Goal: Find contact information: Find contact information

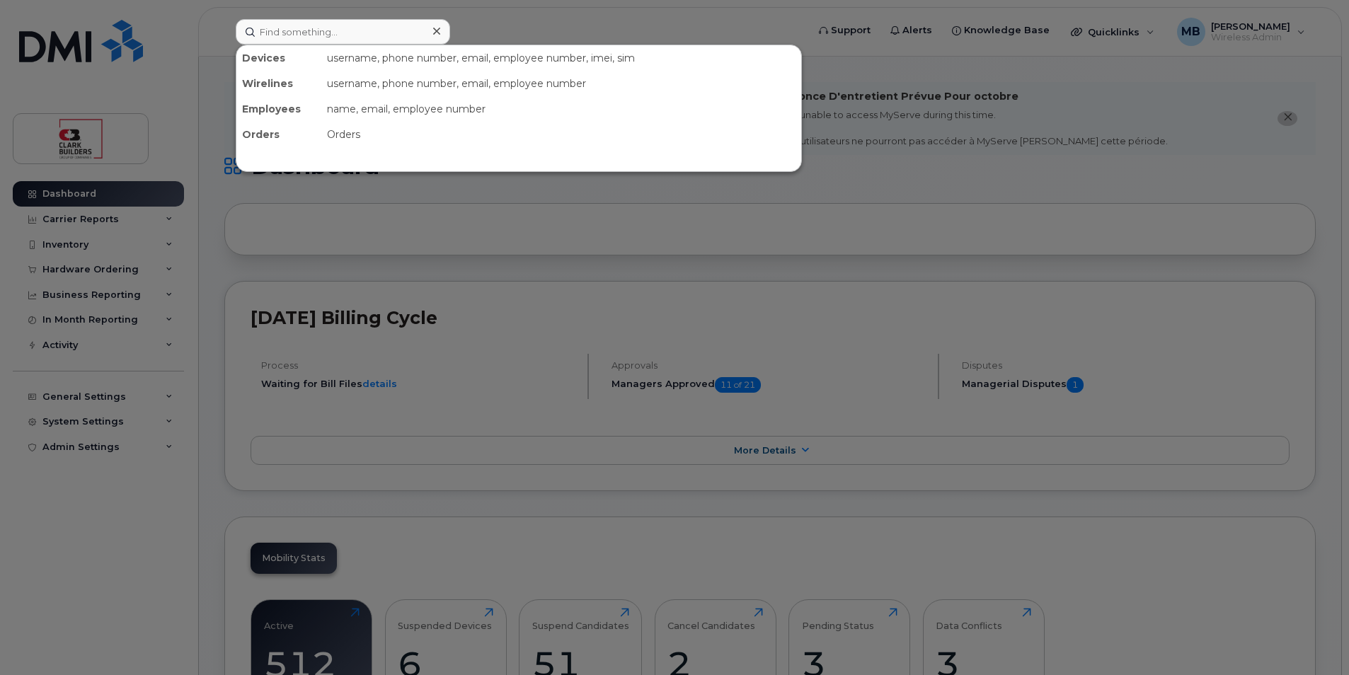
click at [364, 28] on input at bounding box center [343, 31] width 214 height 25
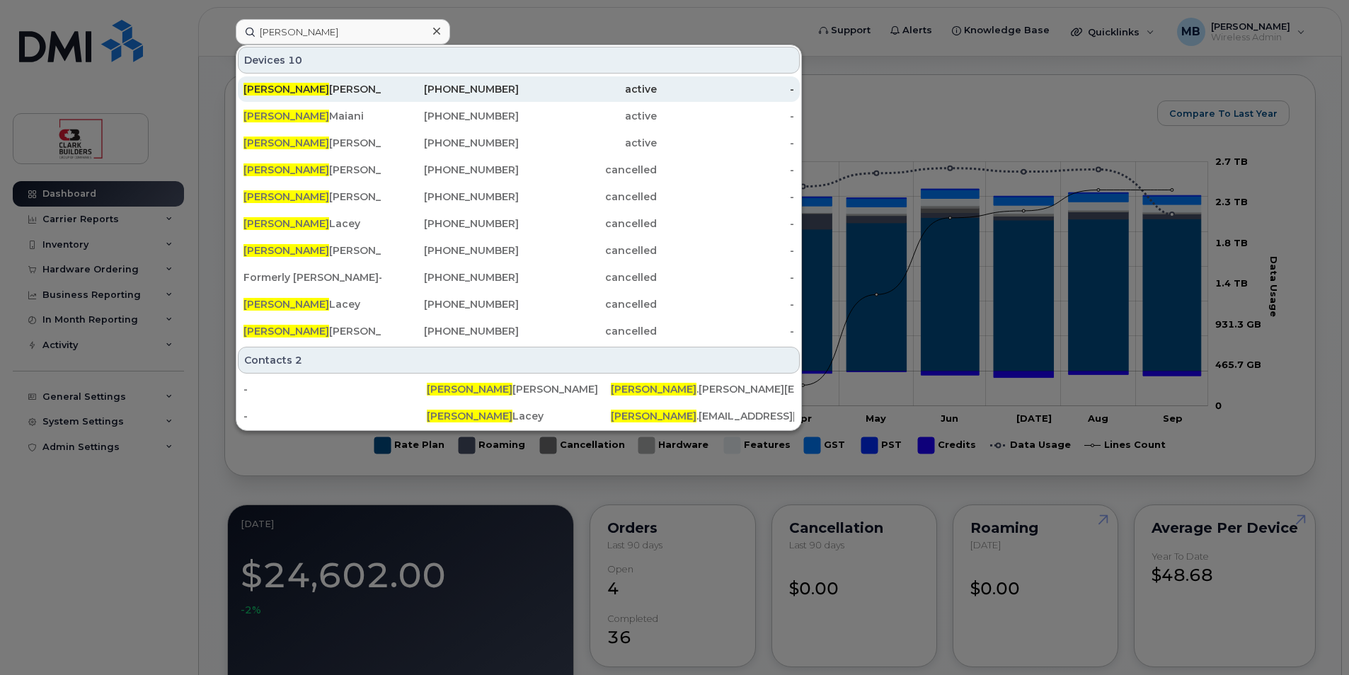
type input "brian"
click at [437, 84] on div "403-837-3397" at bounding box center [450, 89] width 138 height 14
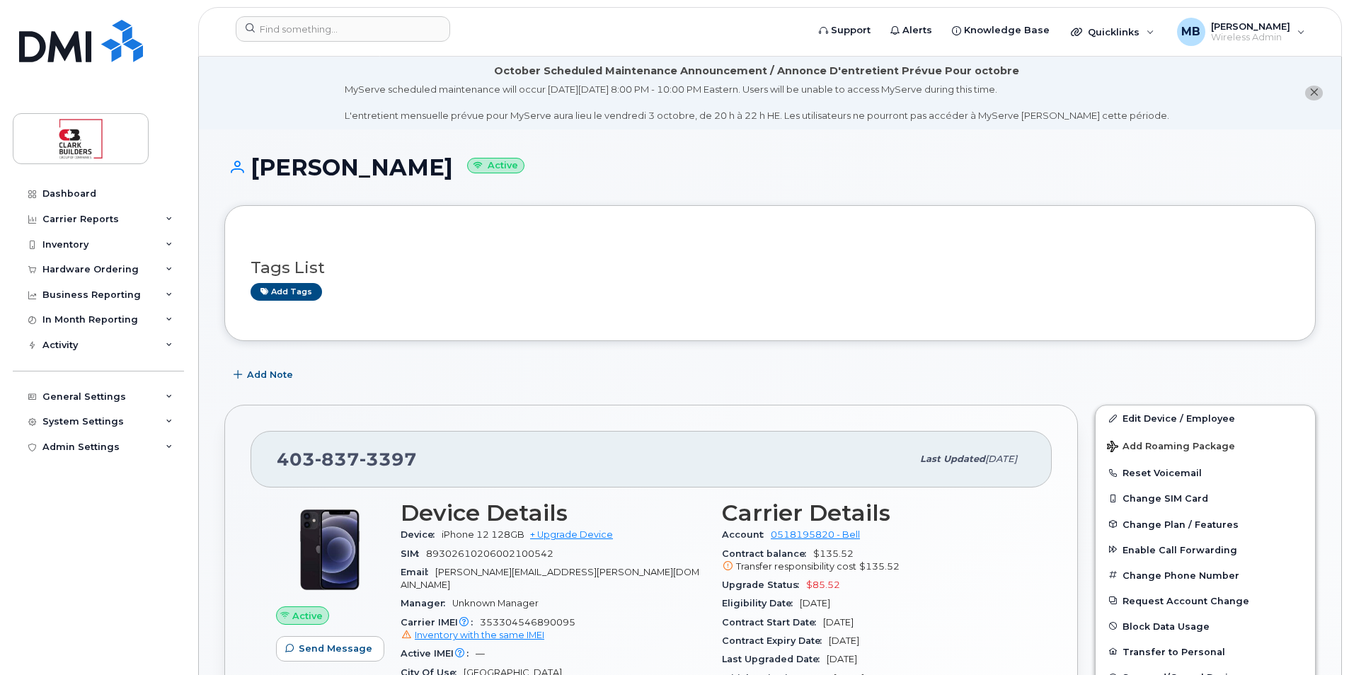
click at [681, 172] on h1 "Brian Stewart Active" at bounding box center [769, 167] width 1091 height 25
click at [741, 368] on div "Add Note" at bounding box center [769, 374] width 1091 height 25
drag, startPoint x: 531, startPoint y: 120, endPoint x: 715, endPoint y: 119, distance: 184.7
click at [715, 119] on li "October Scheduled Maintenance Announcement / Annonce D'entretient Prévue Pour o…" at bounding box center [770, 93] width 1142 height 73
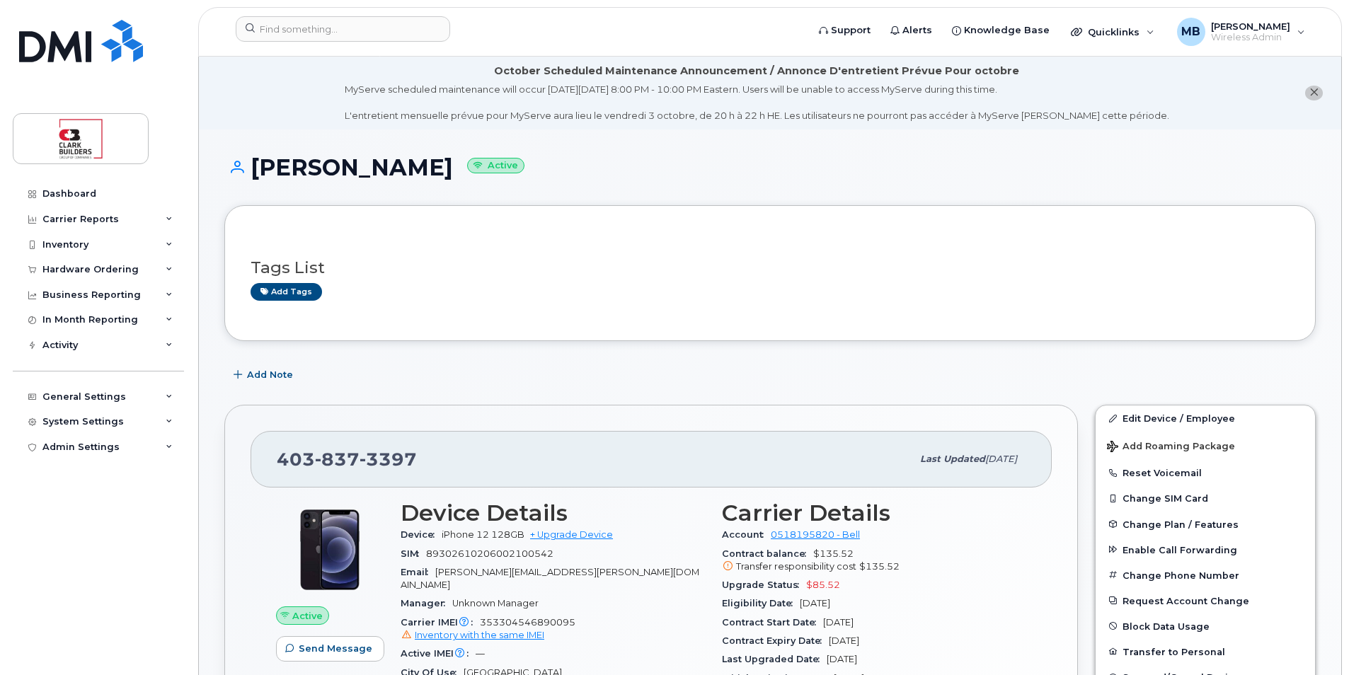
drag, startPoint x: 715, startPoint y: 119, endPoint x: 728, endPoint y: 130, distance: 17.0
drag, startPoint x: 713, startPoint y: 111, endPoint x: 933, endPoint y: 120, distance: 219.5
click at [929, 118] on div "MyServe scheduled maintenance will occur on Friday October 3rd, 8:00 PM - 10:00…" at bounding box center [757, 103] width 824 height 40
drag, startPoint x: 933, startPoint y: 120, endPoint x: 941, endPoint y: 134, distance: 16.5
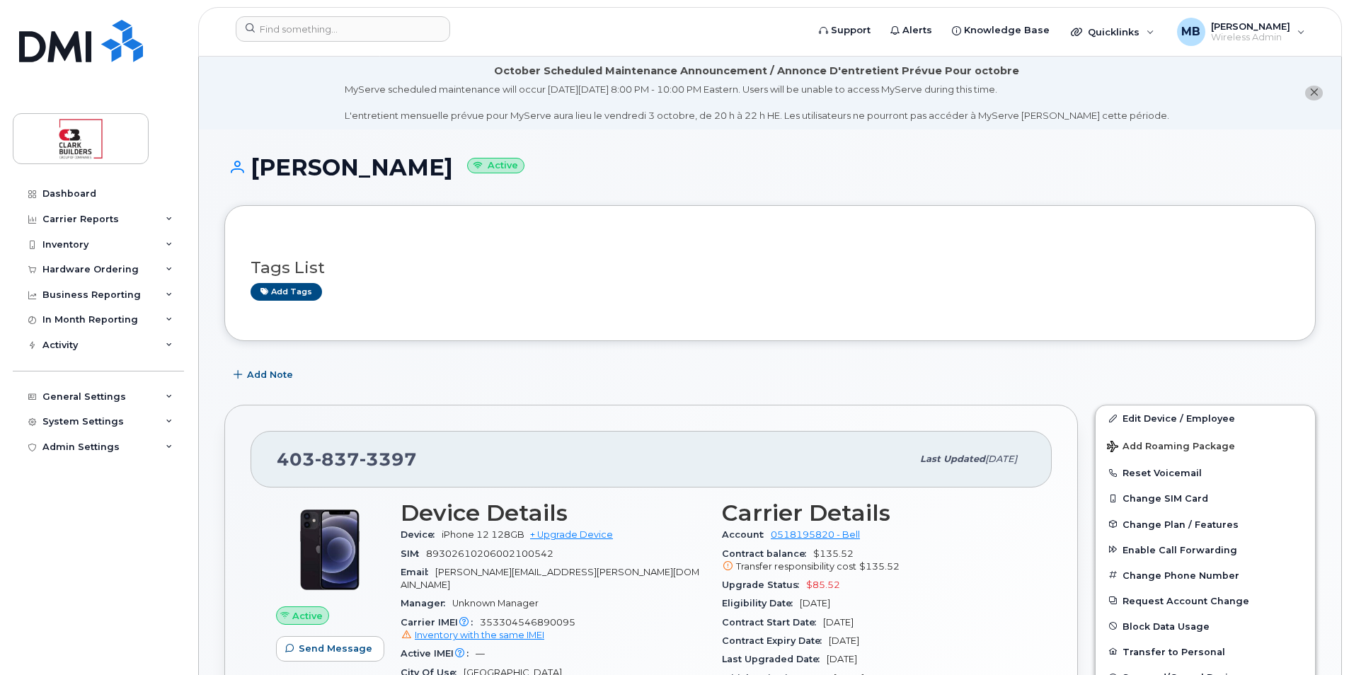
click at [941, 125] on li "October Scheduled Maintenance Announcement / Annonce D'entretient Prévue Pour o…" at bounding box center [770, 93] width 1142 height 73
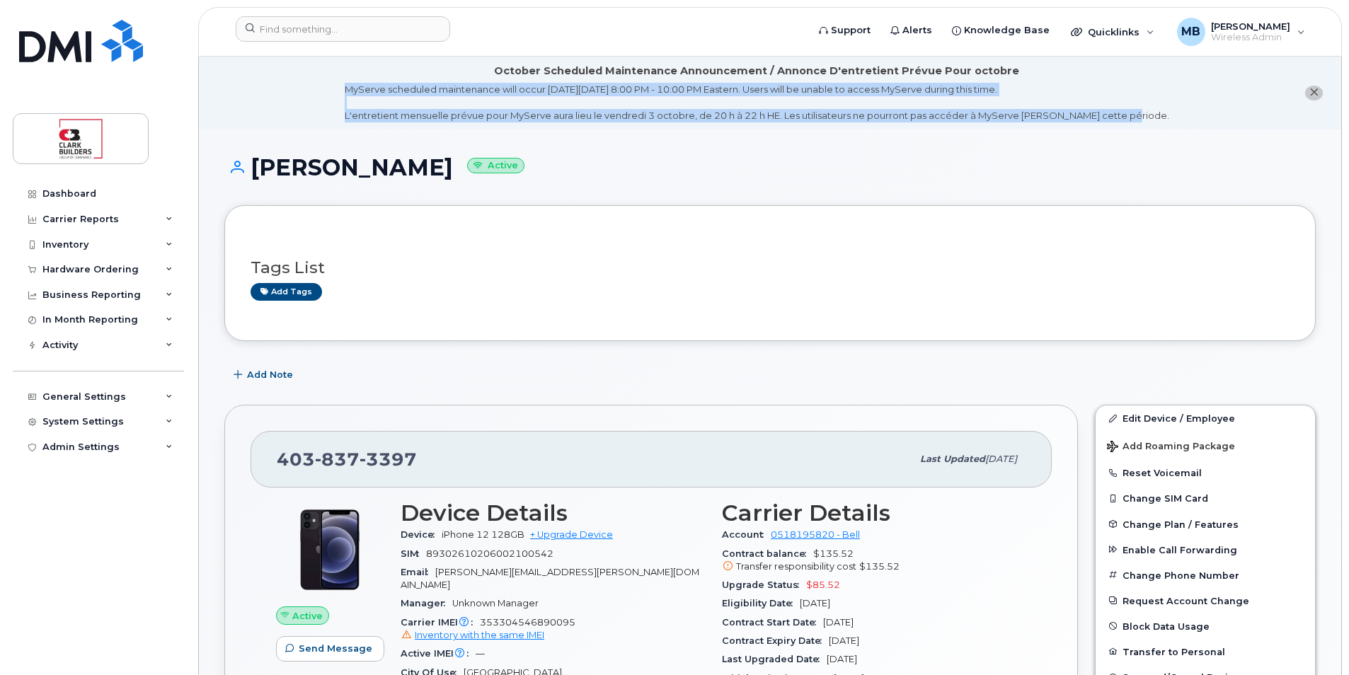
drag, startPoint x: 1157, startPoint y: 115, endPoint x: 358, endPoint y: 84, distance: 799.4
click at [358, 84] on li "October Scheduled Maintenance Announcement / Annonce D'entretient Prévue Pour o…" at bounding box center [770, 93] width 1142 height 73
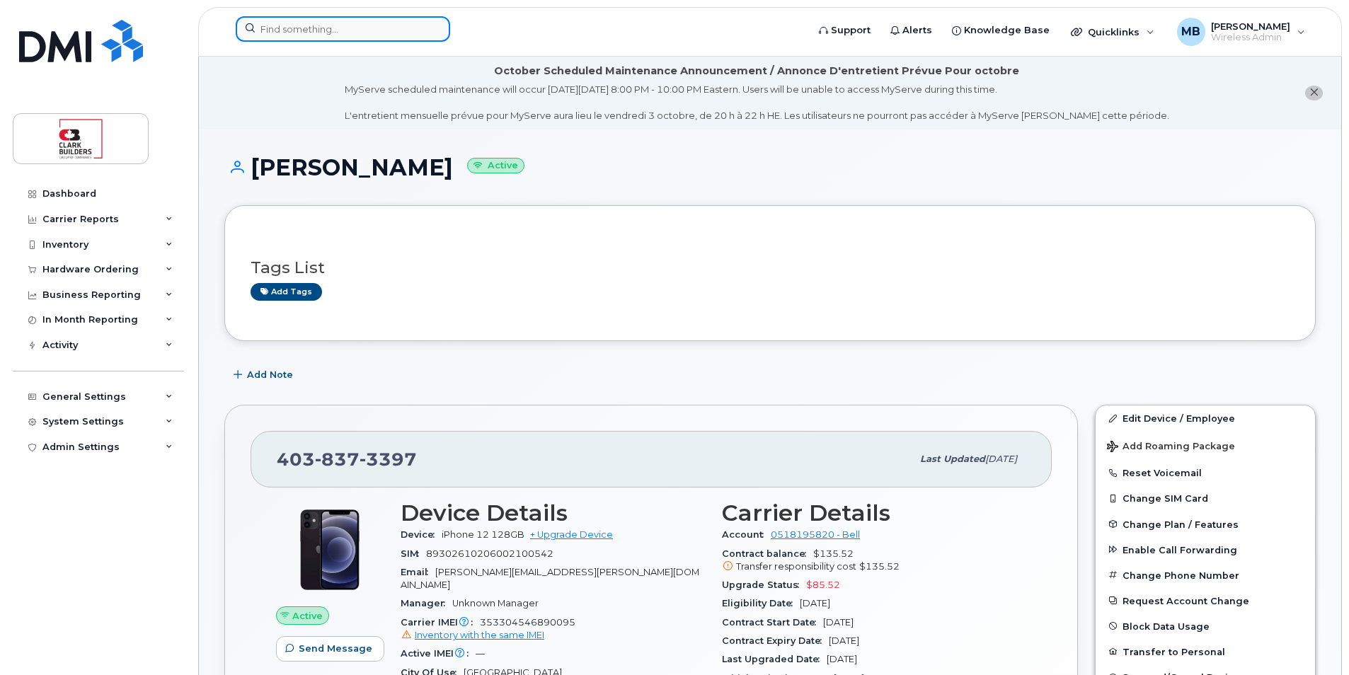
click at [311, 23] on input at bounding box center [343, 28] width 214 height 25
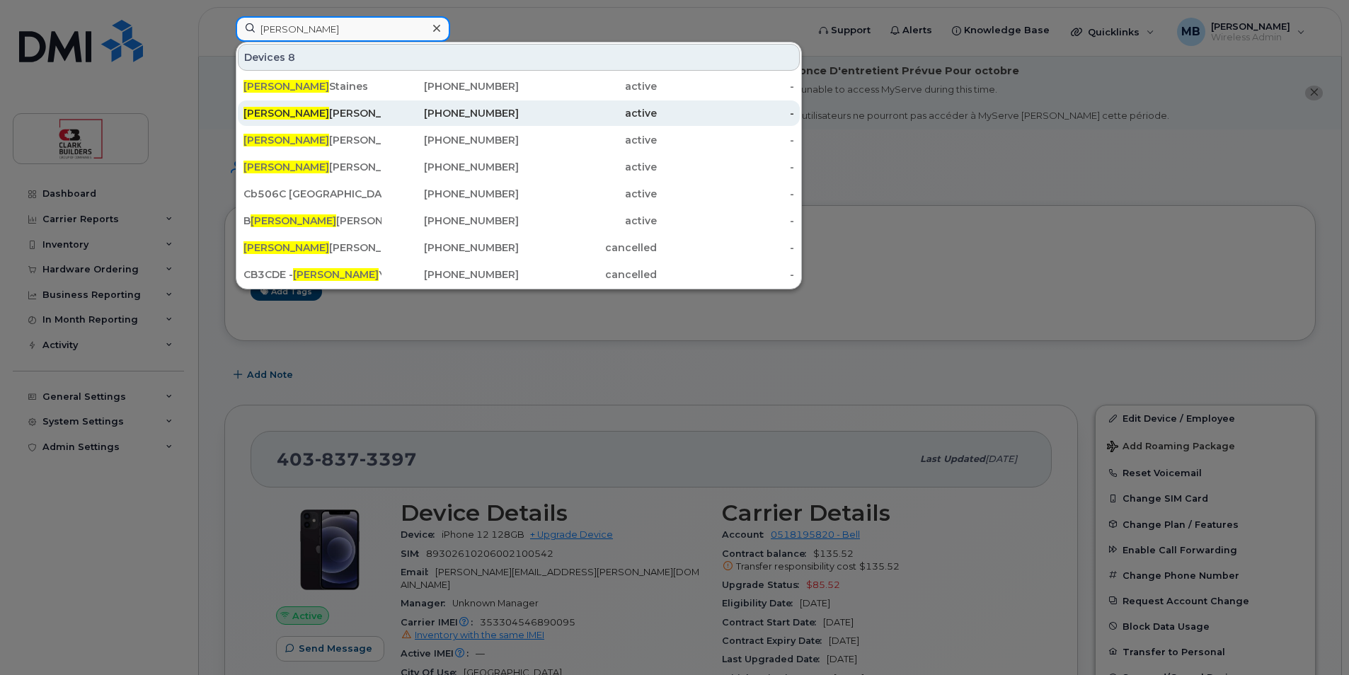
type input "ryan"
click at [434, 120] on div "587-343-5542" at bounding box center [450, 113] width 138 height 14
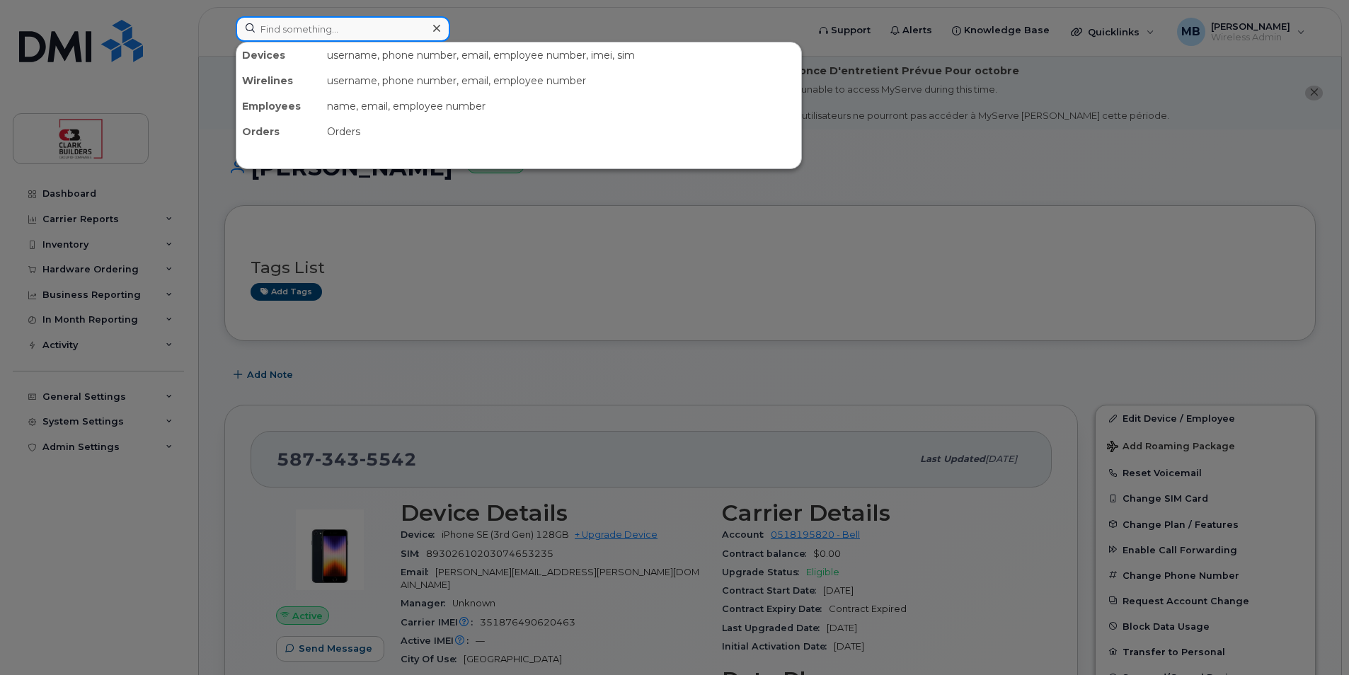
click at [304, 28] on input at bounding box center [343, 28] width 214 height 25
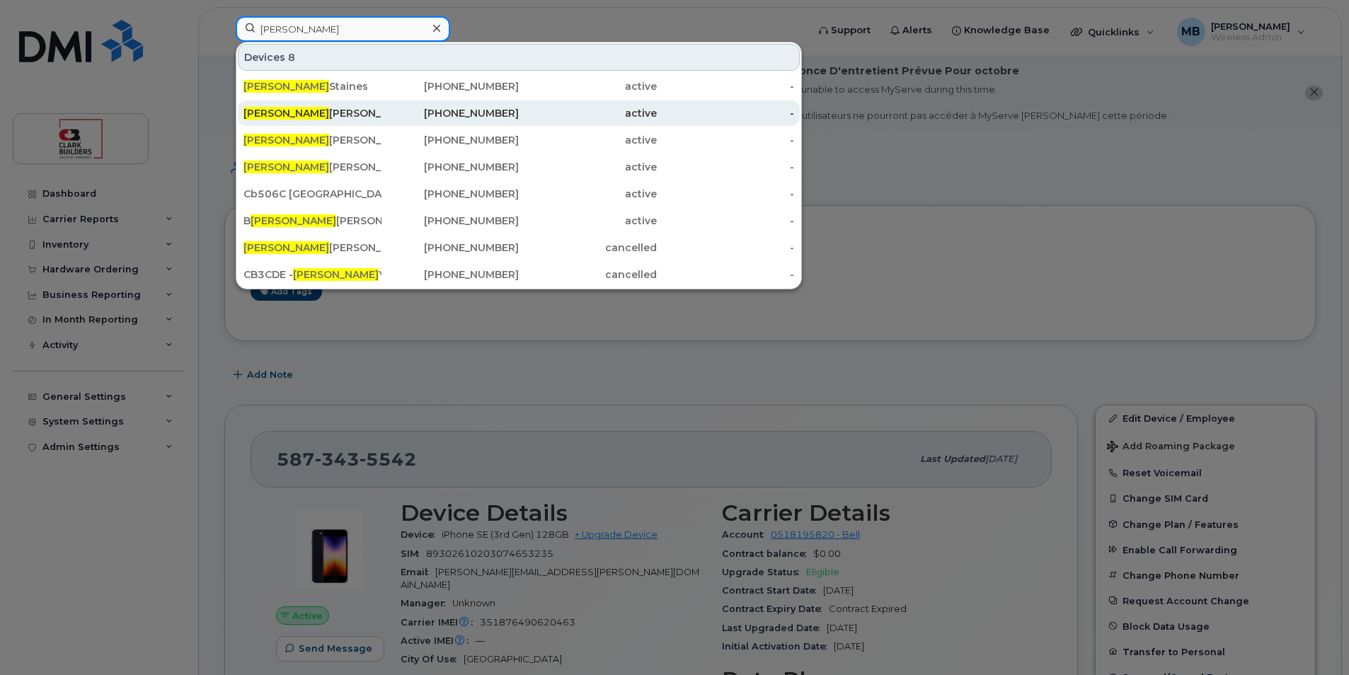
type input "[PERSON_NAME]"
click at [410, 113] on div "587-343-5542" at bounding box center [450, 113] width 138 height 14
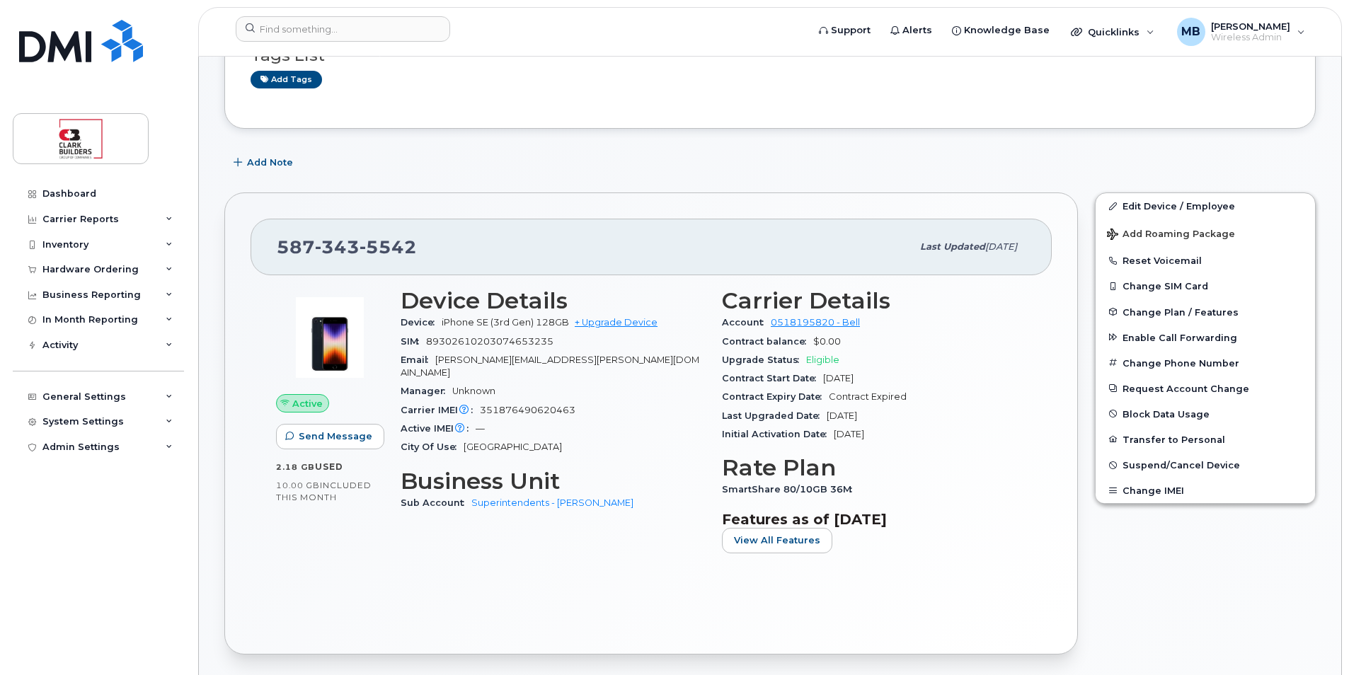
scroll to position [354, 0]
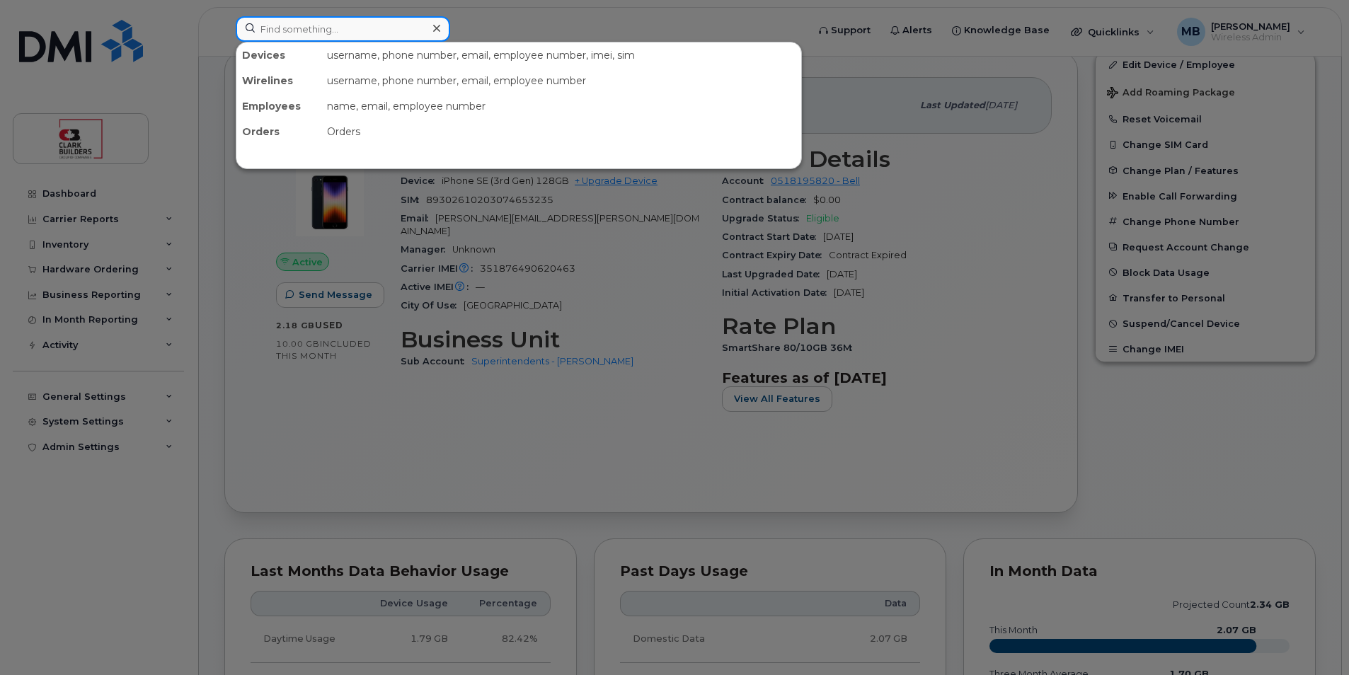
click at [329, 28] on input at bounding box center [343, 28] width 214 height 25
paste input "marvin.sanchez"
type input "marvin.sanchez"
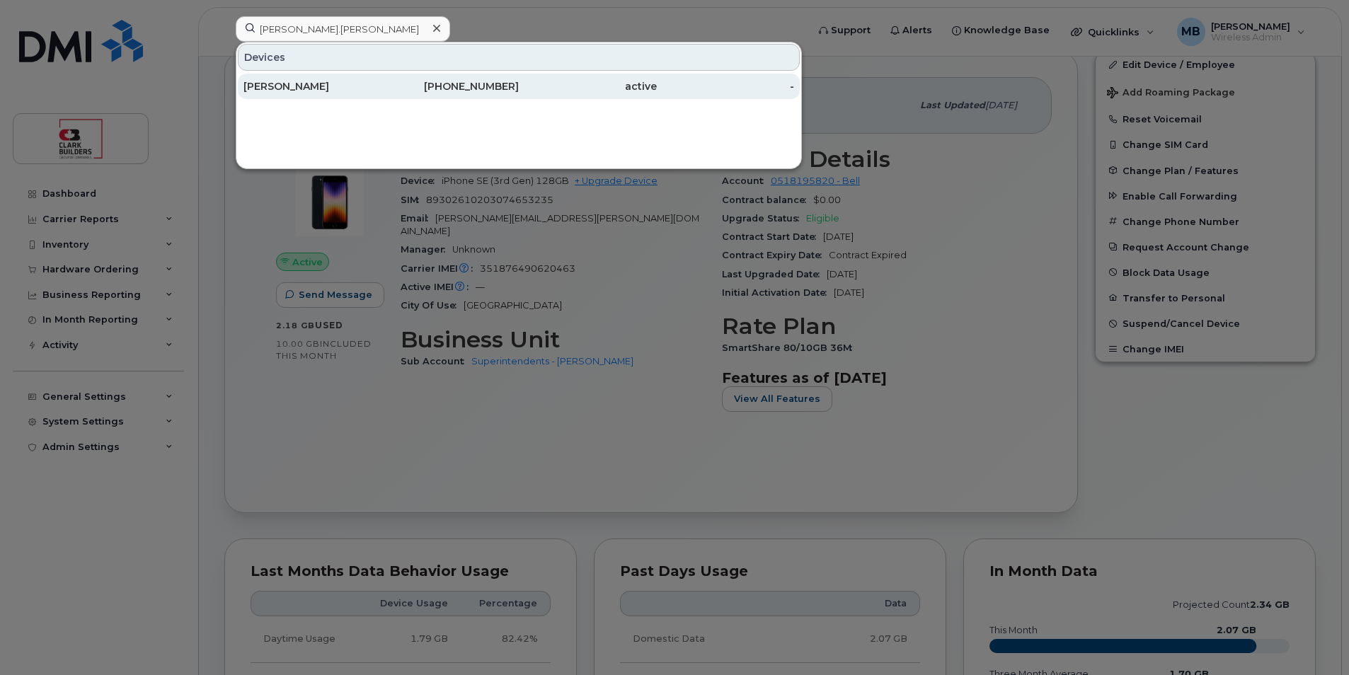
click at [396, 80] on div "403-312-7736" at bounding box center [450, 86] width 138 height 14
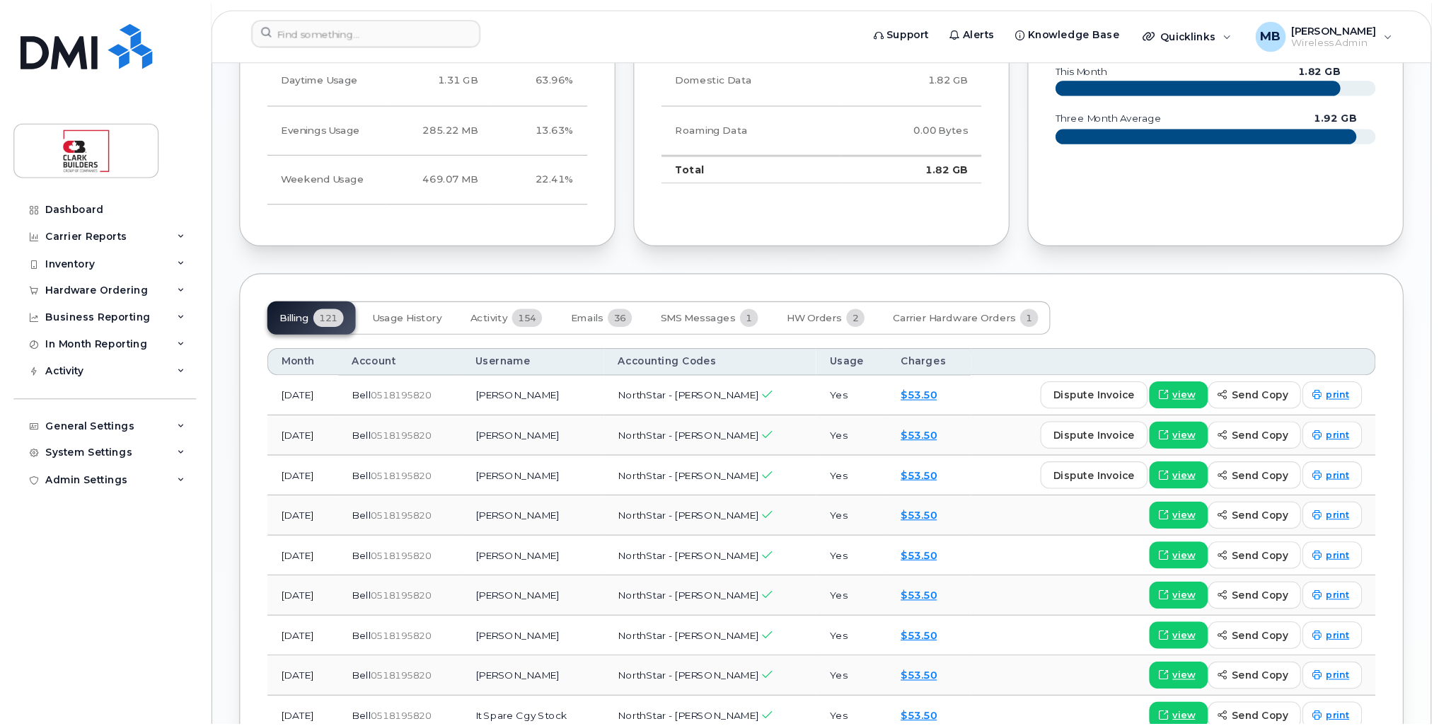
scroll to position [425, 0]
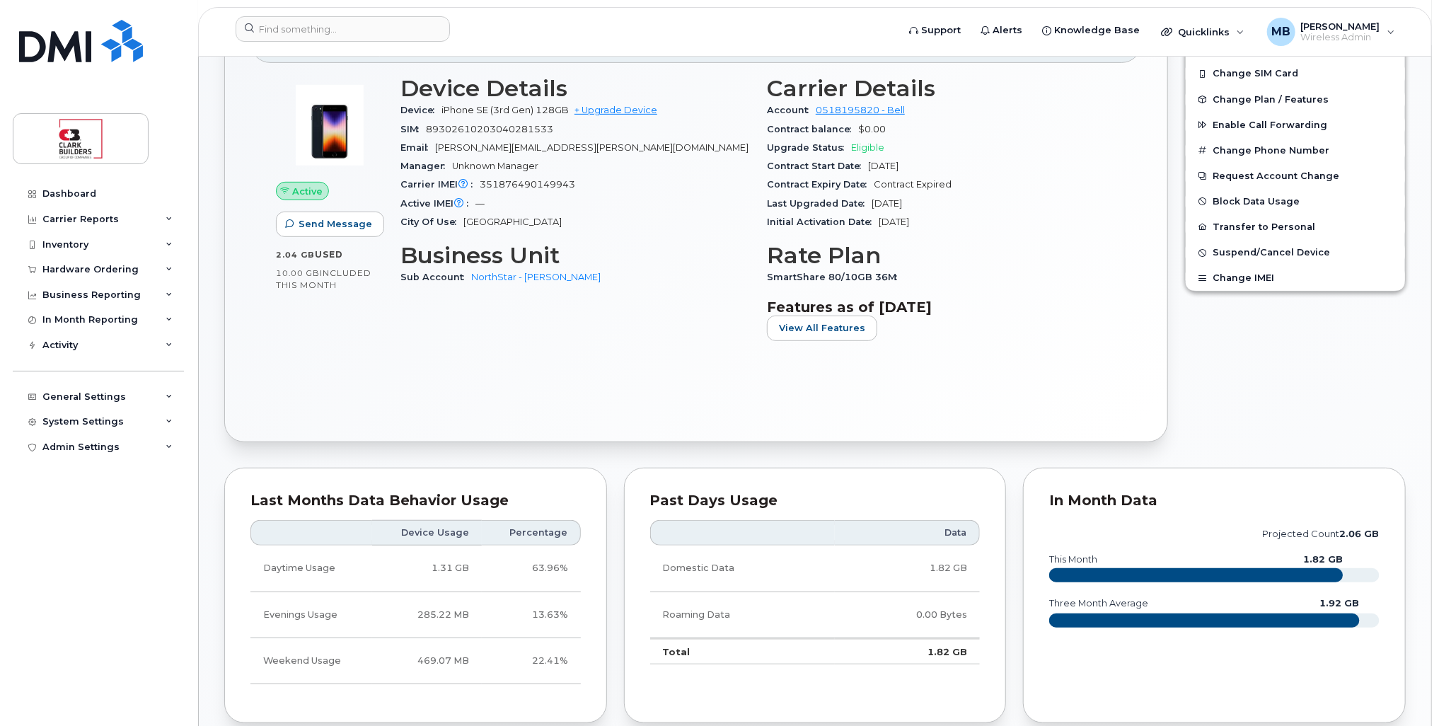
click at [658, 294] on div "Device Details Device iPhone SE (3rd Gen) 128GB + Upgrade Device SIM 8930261020…" at bounding box center [575, 213] width 366 height 293
click at [693, 527] on th at bounding box center [742, 532] width 185 height 25
click at [412, 328] on div "Device Details Device iPhone SE (3rd Gen) 128GB + Upgrade Device SIM 8930261020…" at bounding box center [575, 213] width 366 height 293
click at [760, 325] on div "Carrier Details Account 0518195820 - Bell Contract balance $0.00 Upgrade Status…" at bounding box center [941, 213] width 366 height 293
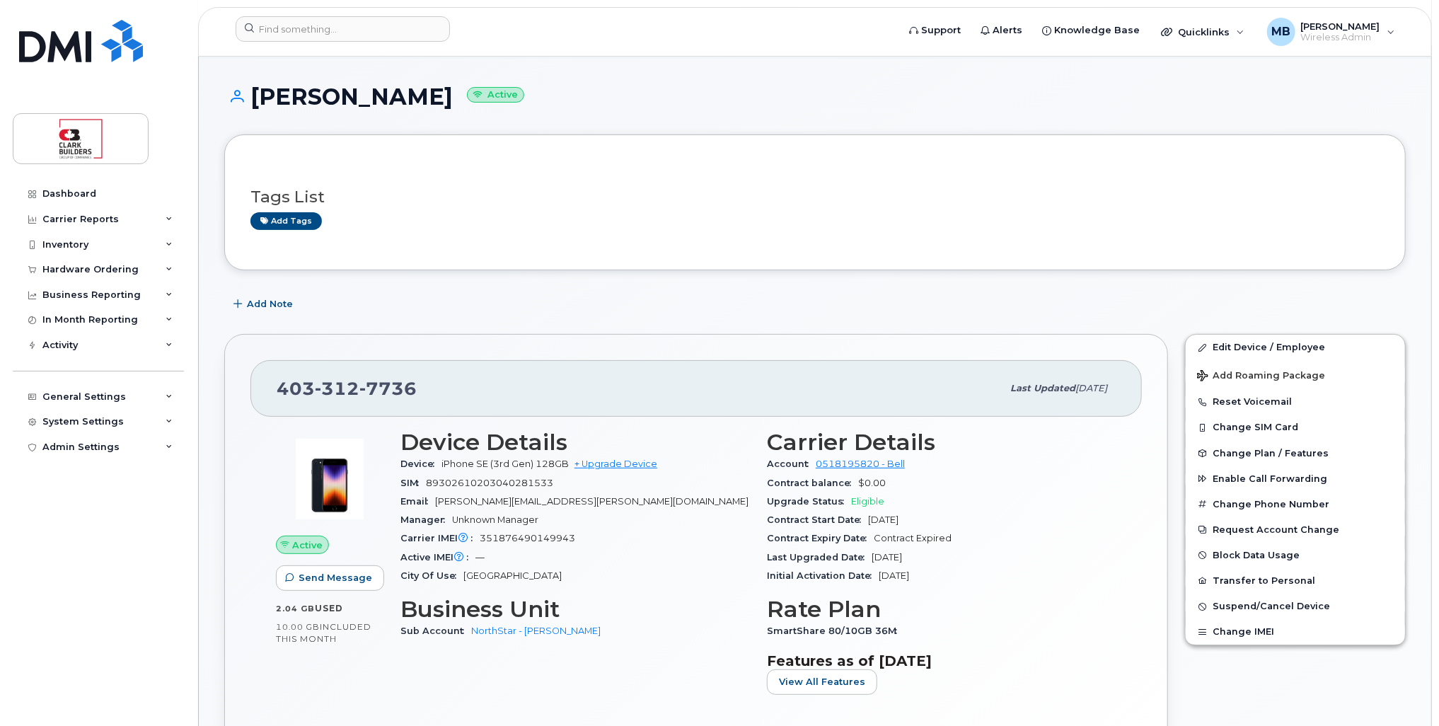
scroll to position [0, 0]
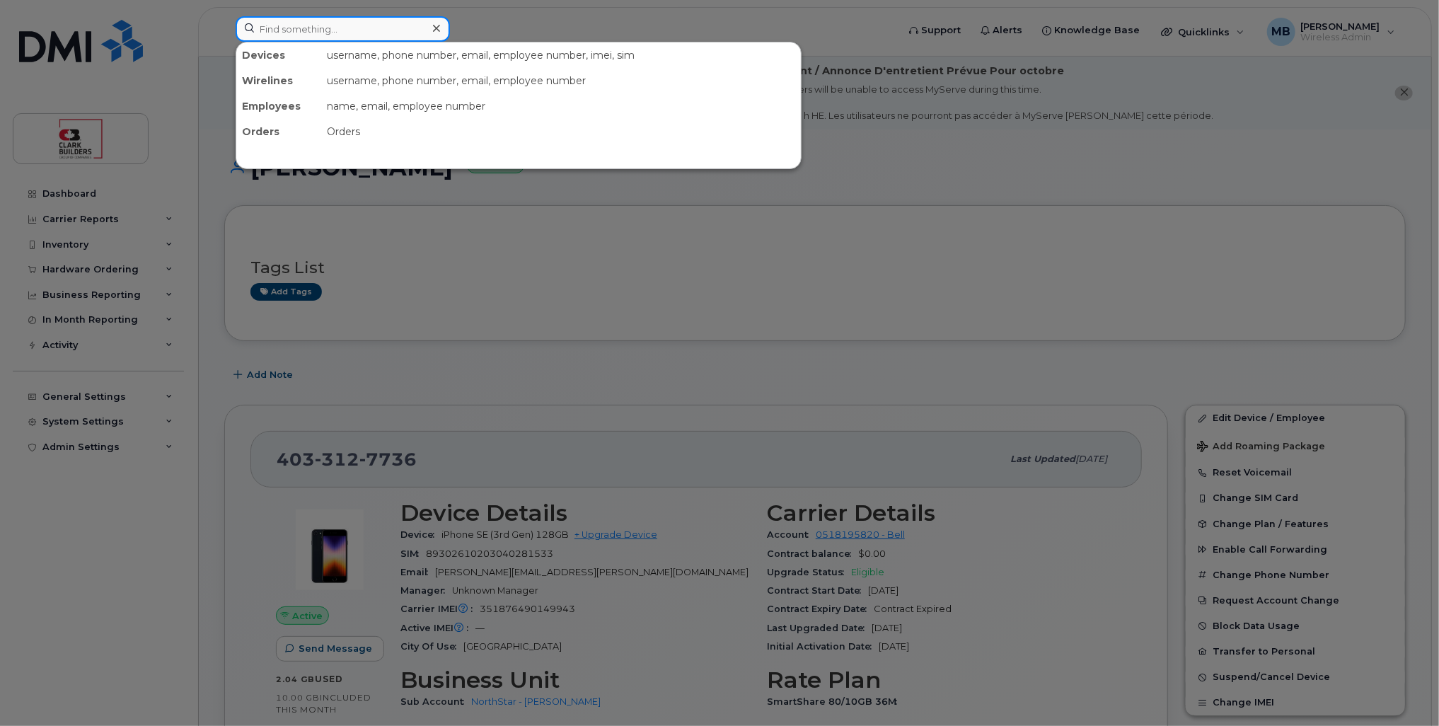
click at [328, 23] on input at bounding box center [343, 28] width 214 height 25
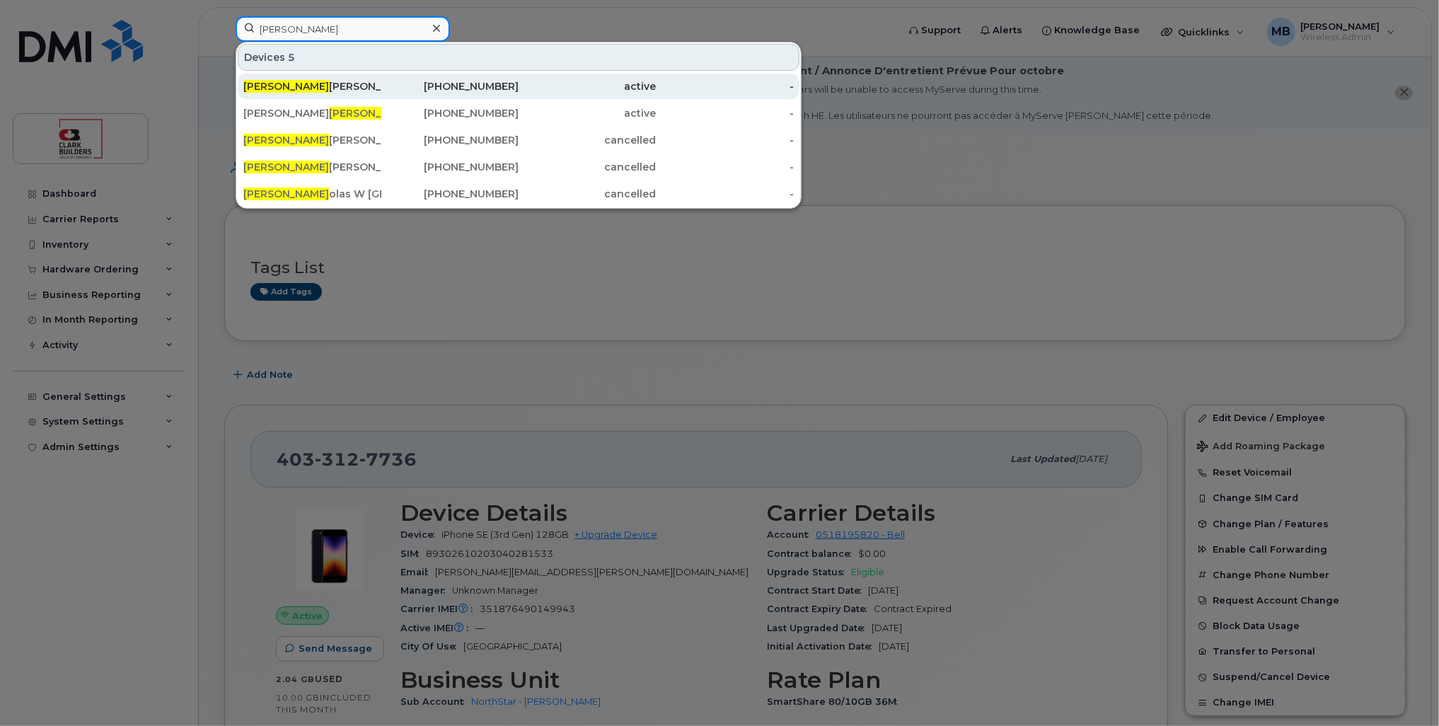
type input "nick"
click at [465, 92] on div "780-818-8421" at bounding box center [450, 86] width 138 height 14
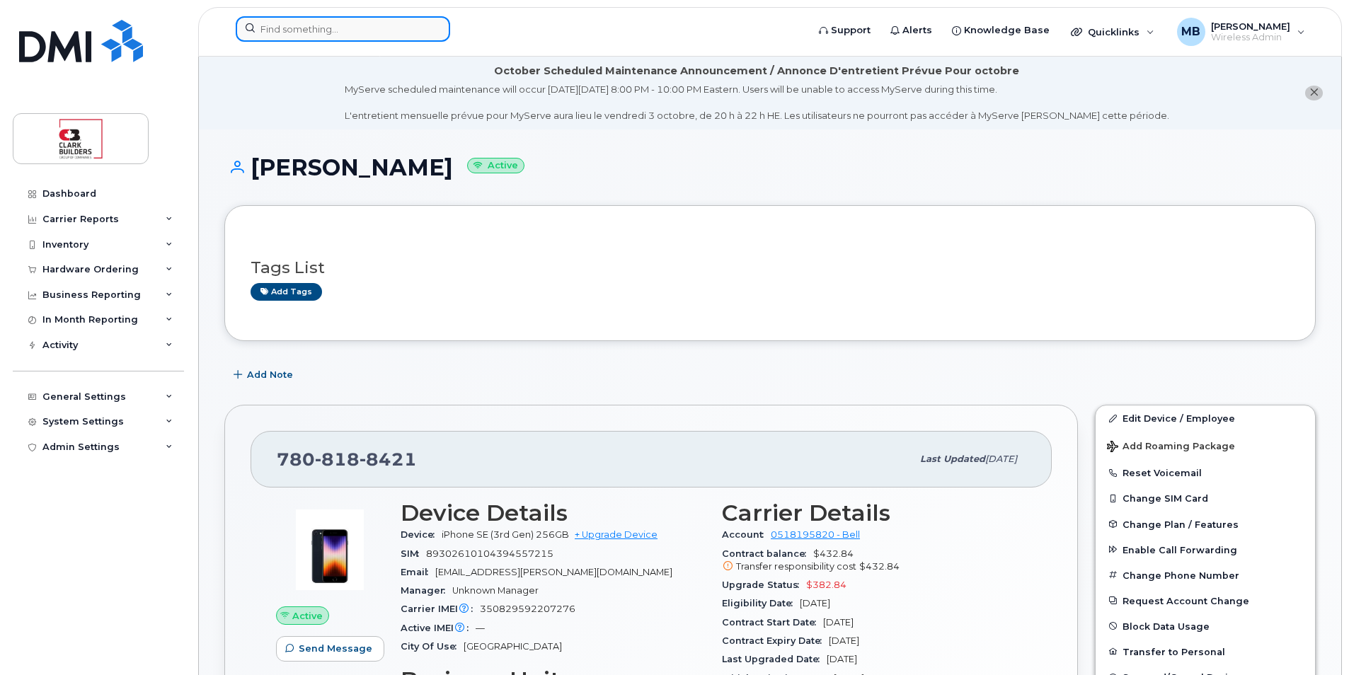
click at [328, 33] on input at bounding box center [343, 28] width 214 height 25
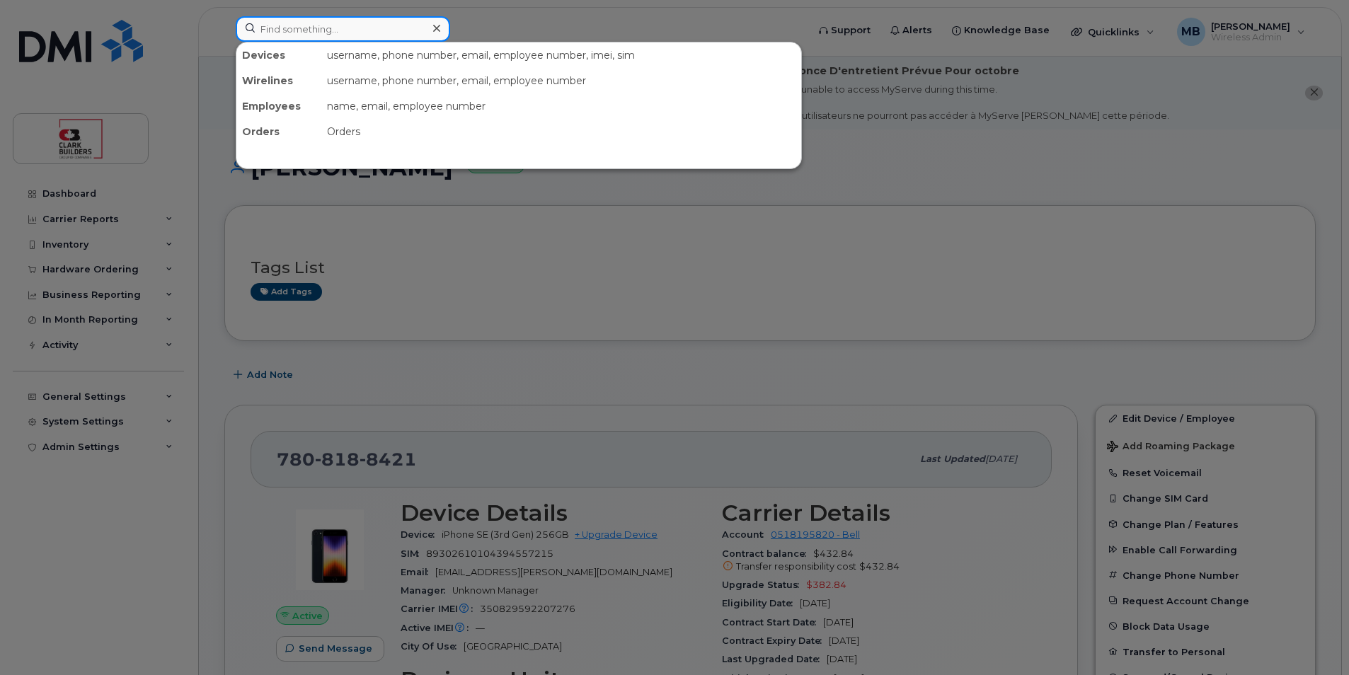
paste input "daniel.echeverri"
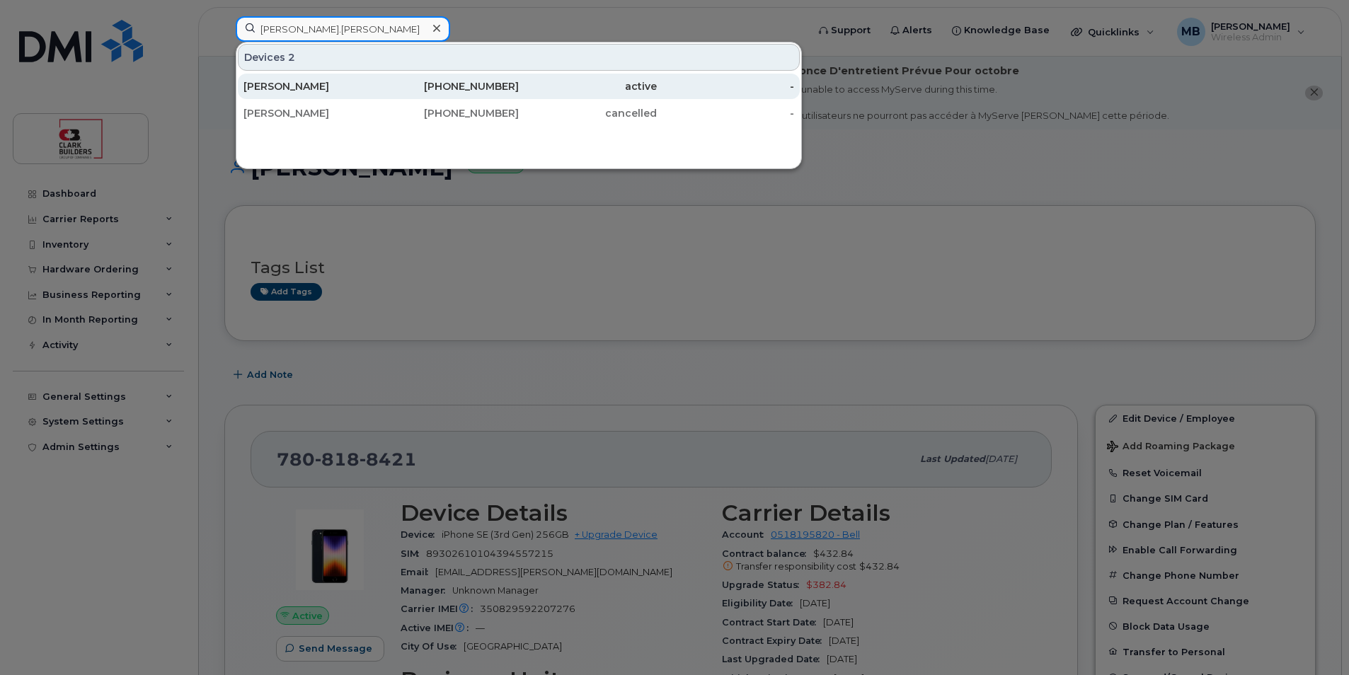
type input "daniel.echeverri"
click at [310, 83] on div "[PERSON_NAME]" at bounding box center [312, 86] width 138 height 14
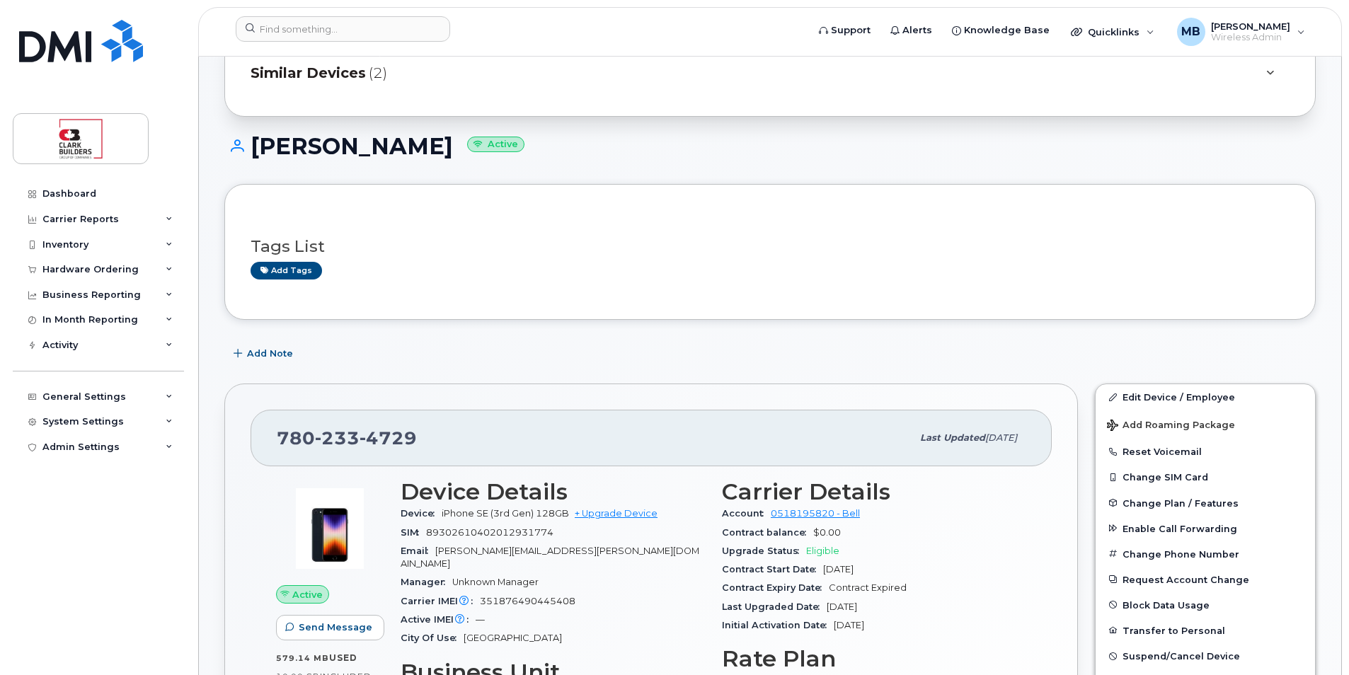
scroll to position [71, 0]
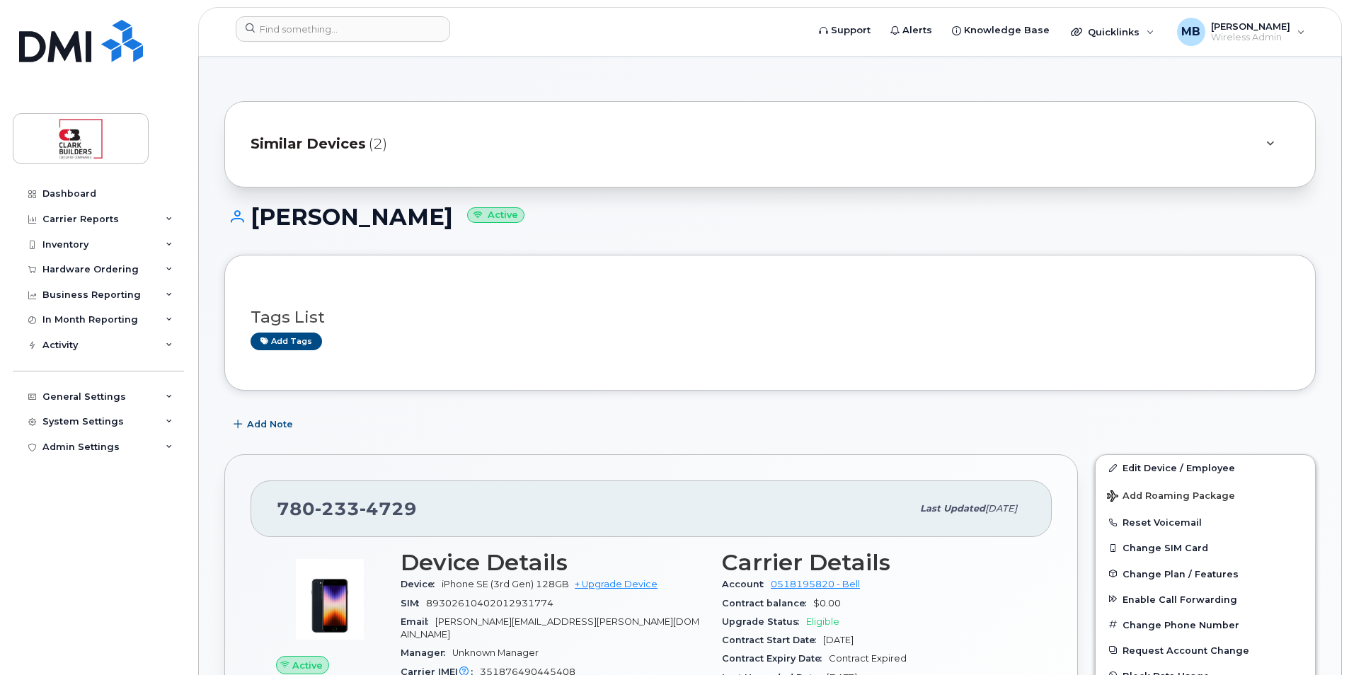
drag, startPoint x: 255, startPoint y: 216, endPoint x: 451, endPoint y: 221, distance: 195.3
click at [451, 221] on h1 "[PERSON_NAME] Active" at bounding box center [769, 216] width 1091 height 25
drag, startPoint x: 451, startPoint y: 221, endPoint x: 657, endPoint y: 246, distance: 207.5
click at [657, 246] on div "[PERSON_NAME] Active" at bounding box center [769, 229] width 1091 height 50
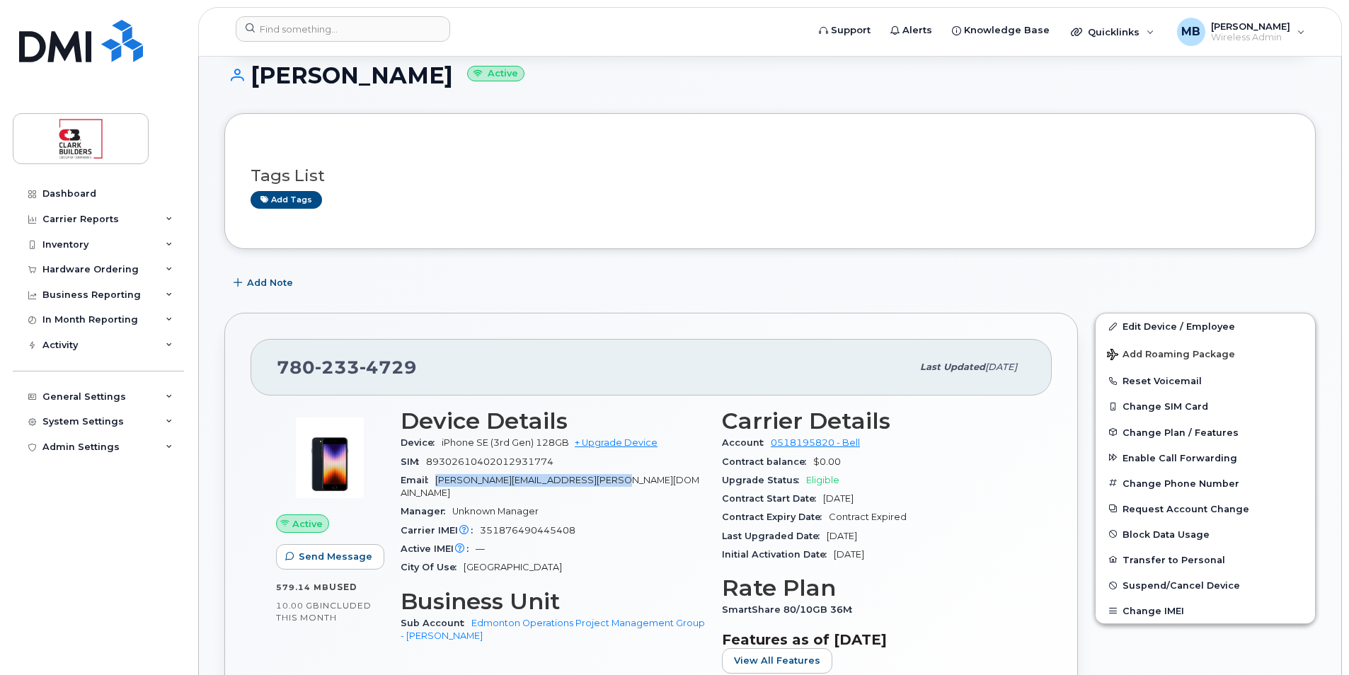
drag, startPoint x: 606, startPoint y: 476, endPoint x: 438, endPoint y: 483, distance: 167.8
click at [438, 483] on div "Email daniel.echeverri@clarkbuilders.com" at bounding box center [552, 487] width 304 height 32
copy span "daniel.echeverri@clarkbuilders.com"
click at [106, 44] on img at bounding box center [81, 41] width 124 height 42
